Goal: Browse casually

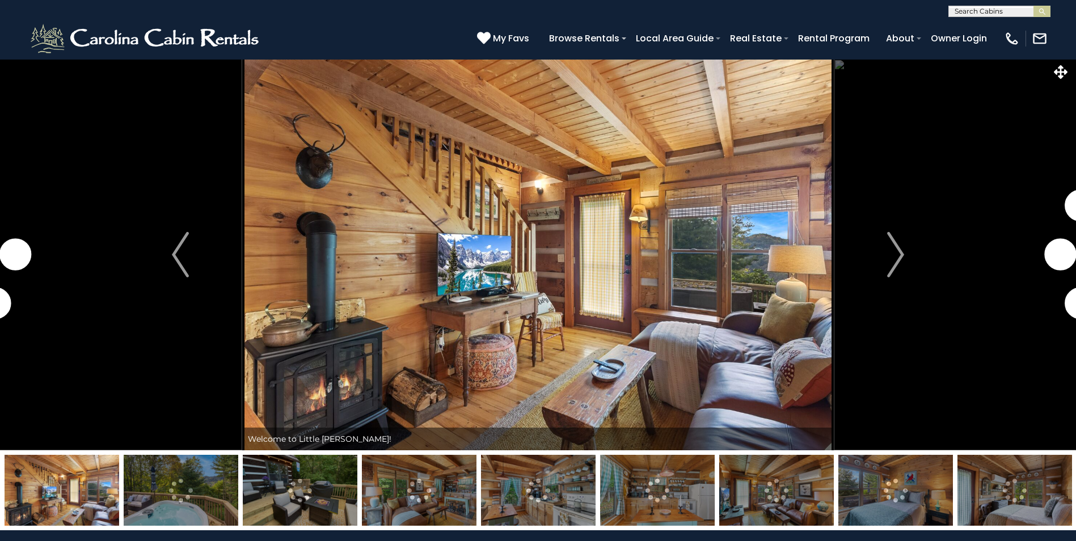
click at [890, 253] on img "Next" at bounding box center [895, 254] width 17 height 45
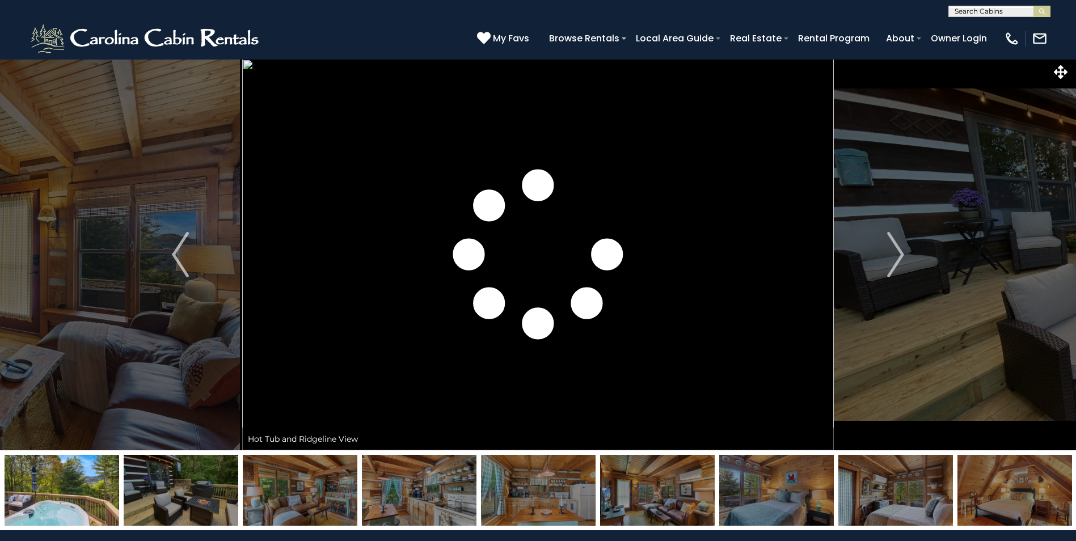
click at [551, 503] on img at bounding box center [538, 490] width 115 height 71
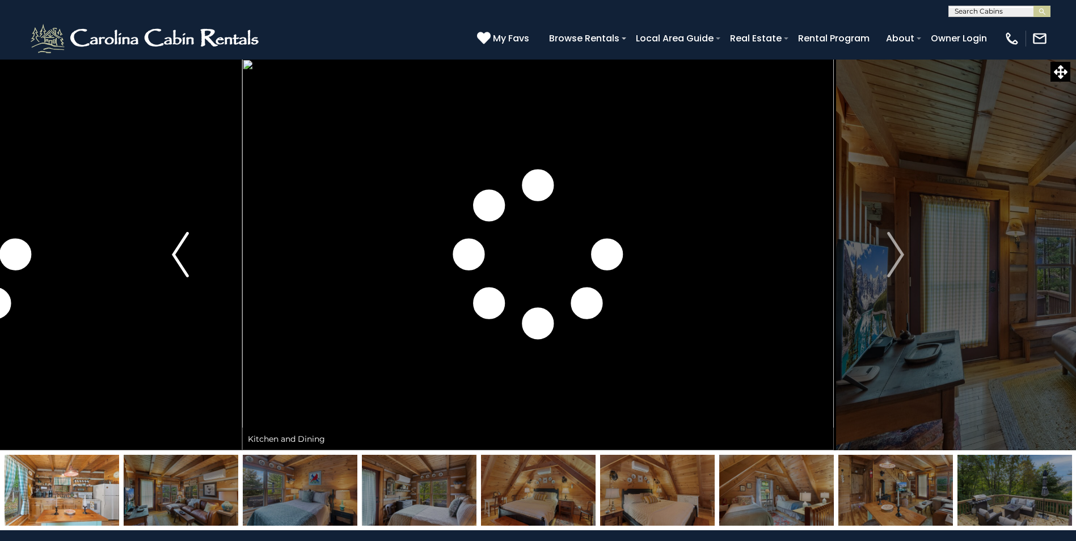
click at [180, 261] on img "Previous" at bounding box center [180, 254] width 17 height 45
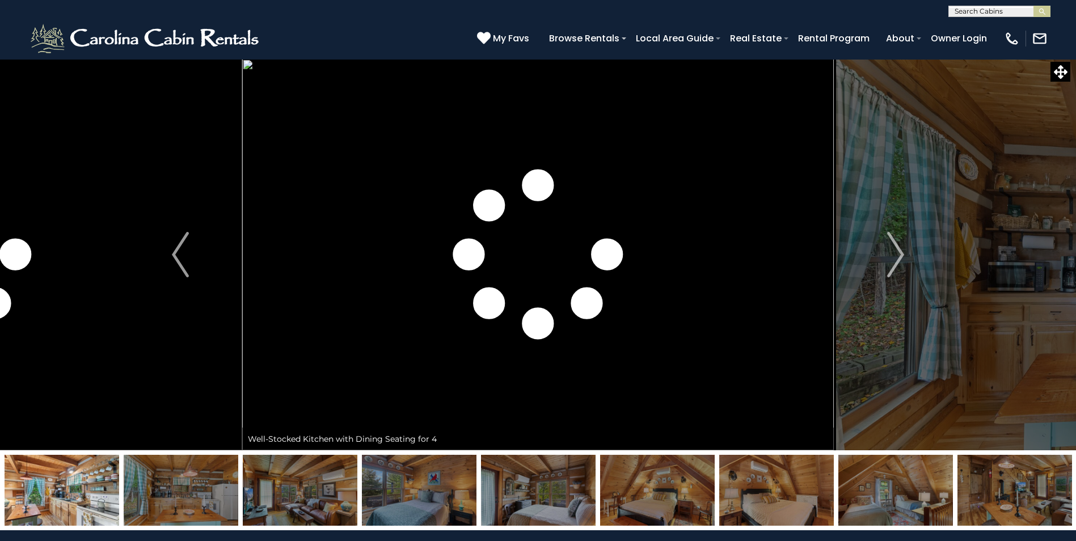
click at [196, 492] on img at bounding box center [181, 490] width 115 height 71
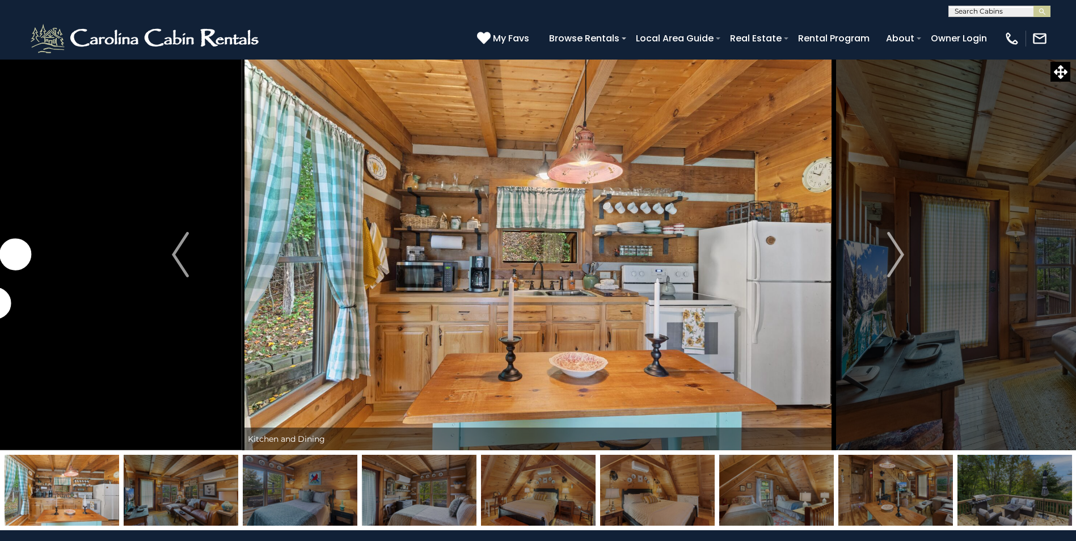
click at [311, 501] on img at bounding box center [300, 490] width 115 height 71
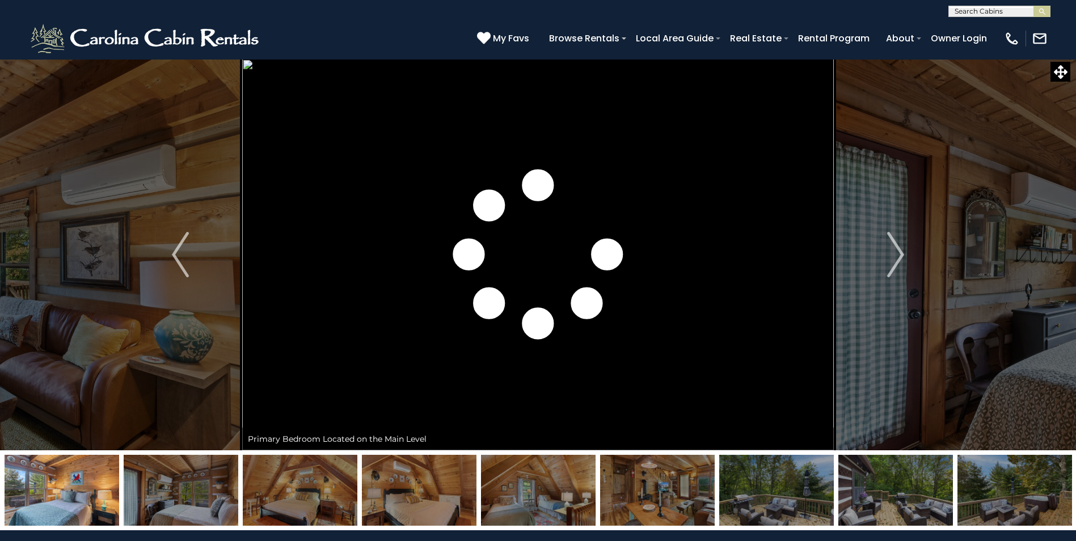
click at [332, 503] on img at bounding box center [300, 490] width 115 height 71
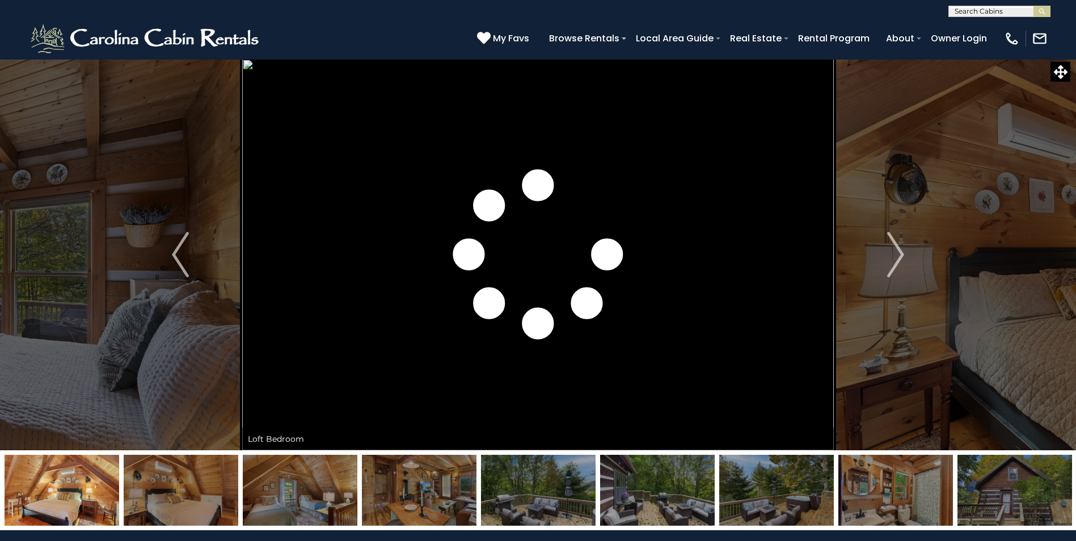
click at [543, 503] on img at bounding box center [538, 490] width 115 height 71
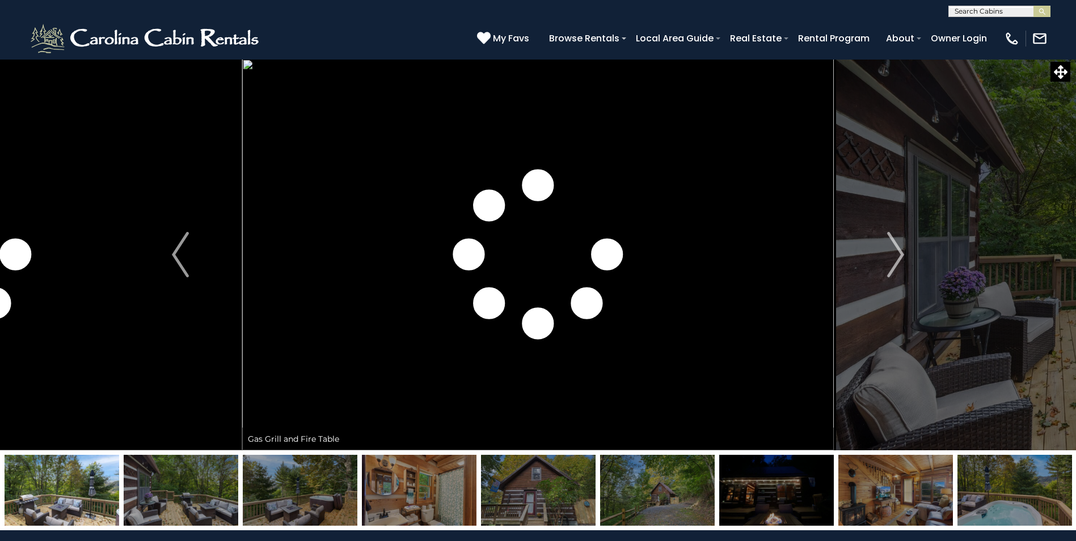
click at [660, 494] on img at bounding box center [657, 490] width 115 height 71
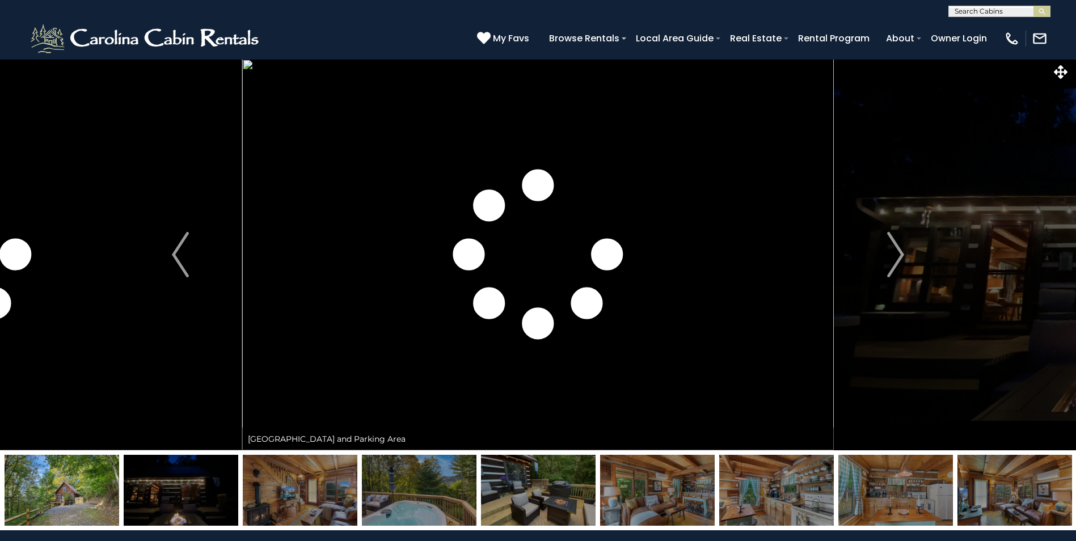
click at [82, 494] on img at bounding box center [62, 490] width 115 height 71
